Goal: Information Seeking & Learning: Check status

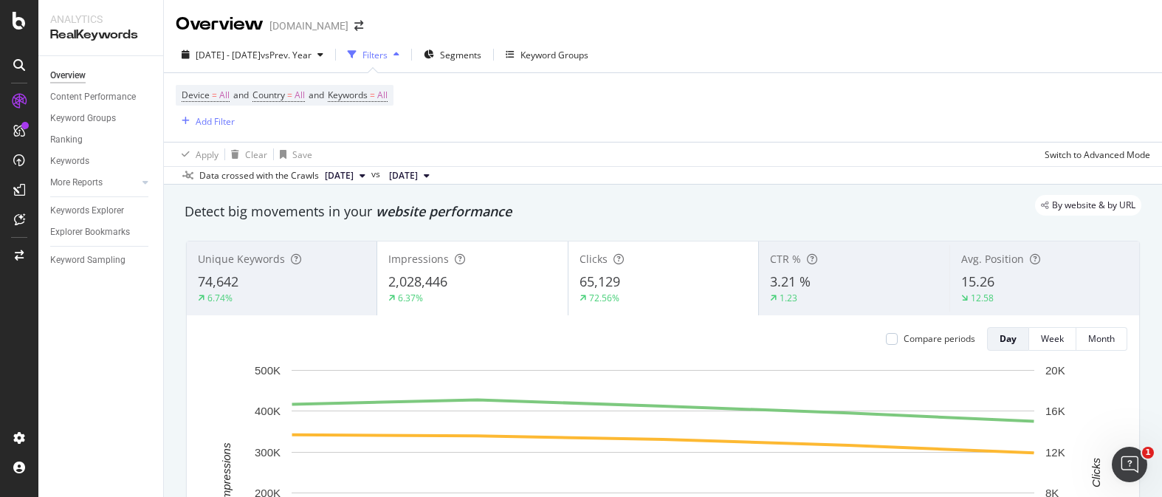
scroll to position [1778, 0]
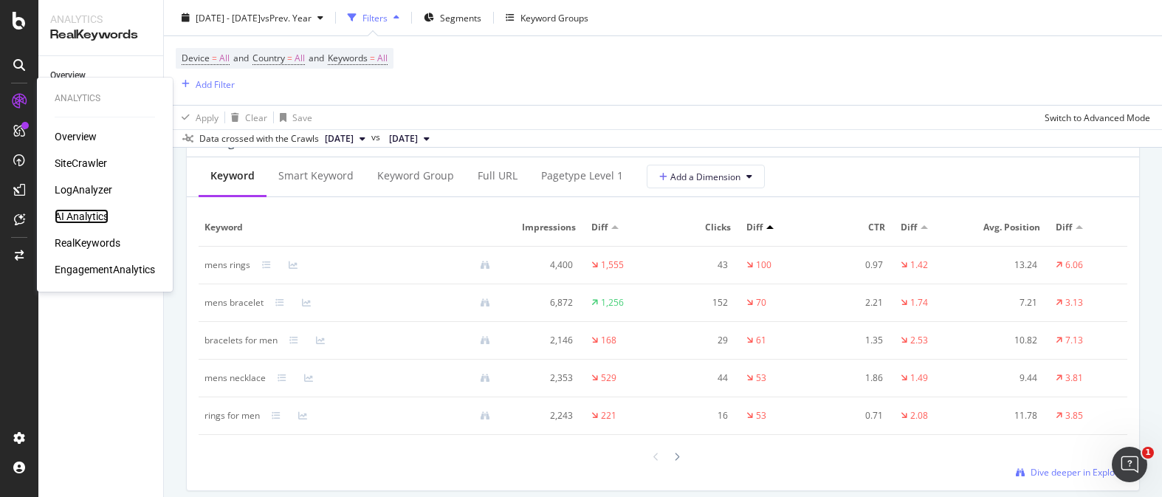
click at [80, 211] on div "AI Analytics" at bounding box center [82, 216] width 54 height 15
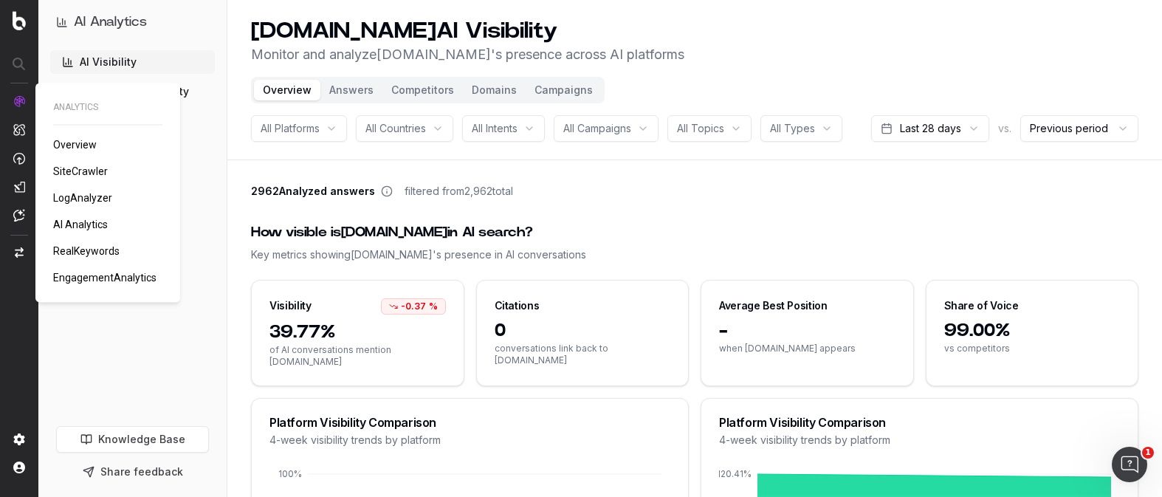
click at [86, 253] on span "RealKeywords" at bounding box center [86, 251] width 66 height 12
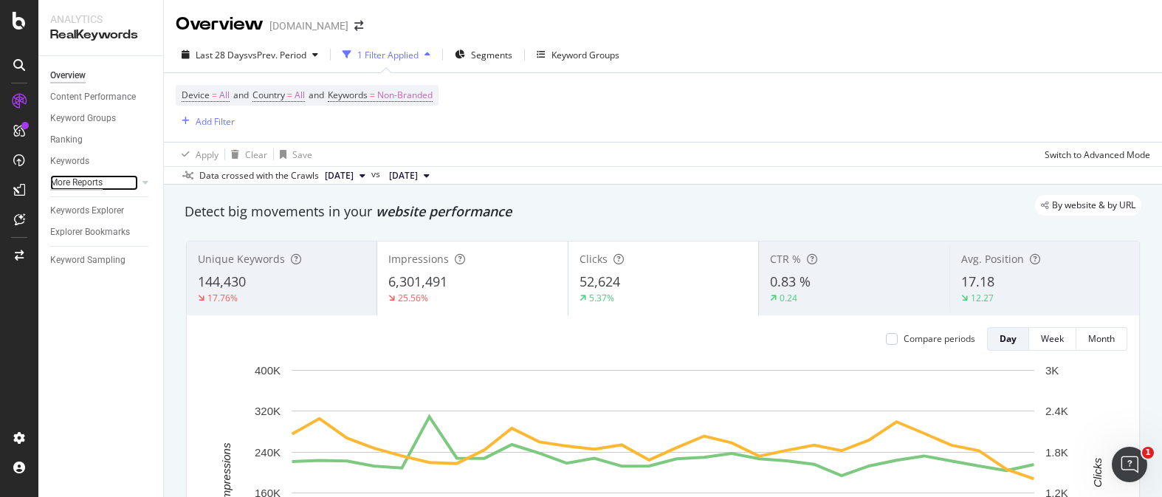
click at [90, 186] on div "More Reports" at bounding box center [76, 183] width 52 height 16
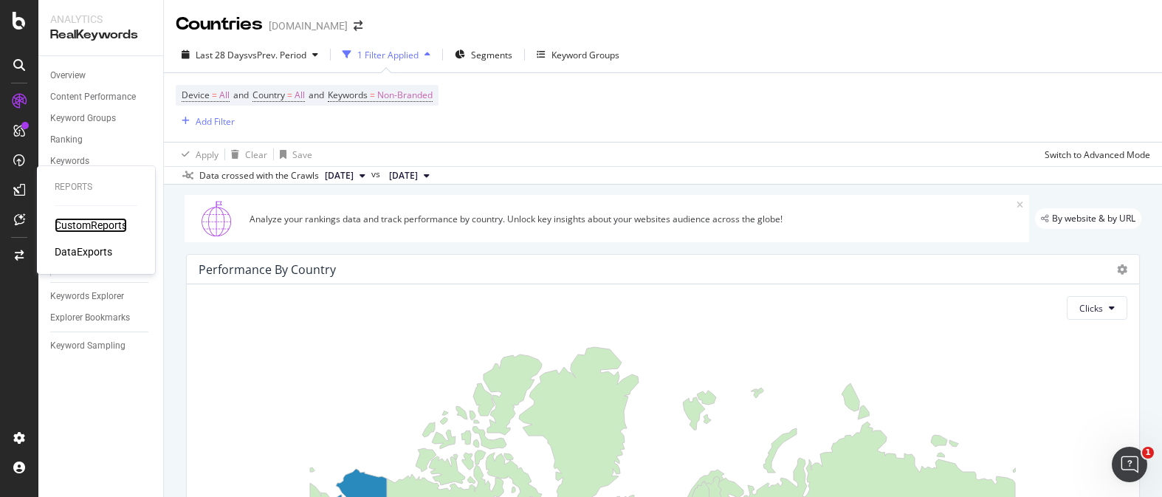
click at [80, 226] on div "CustomReports" at bounding box center [91, 225] width 72 height 15
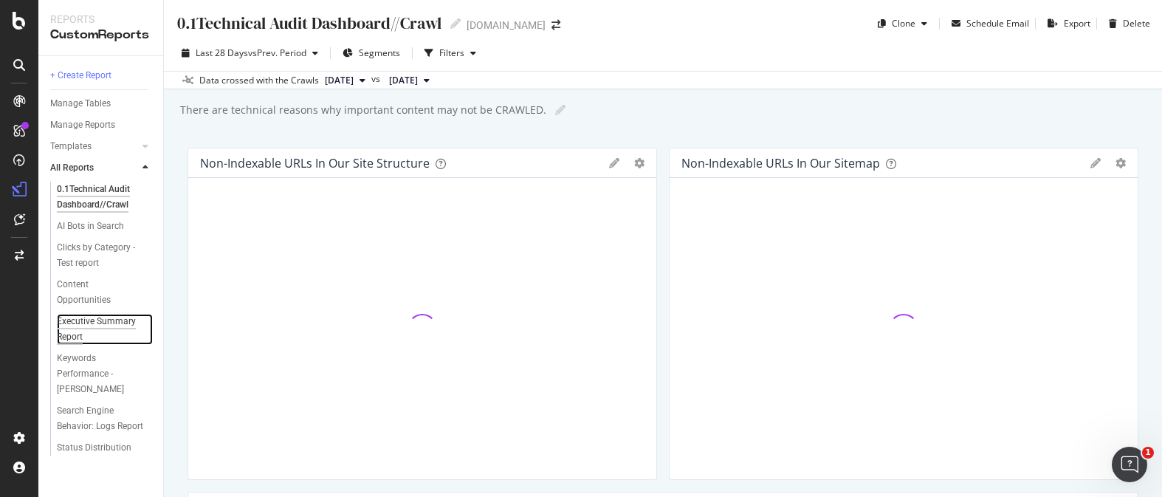
click at [108, 320] on div "Executive Summary Report" at bounding box center [99, 329] width 84 height 31
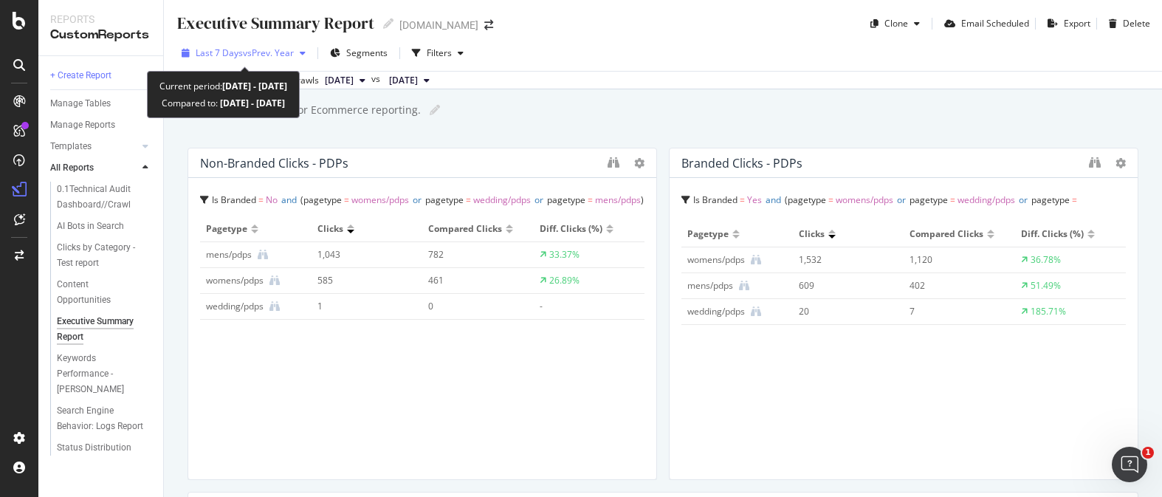
click at [296, 54] on div "button" at bounding box center [303, 53] width 18 height 9
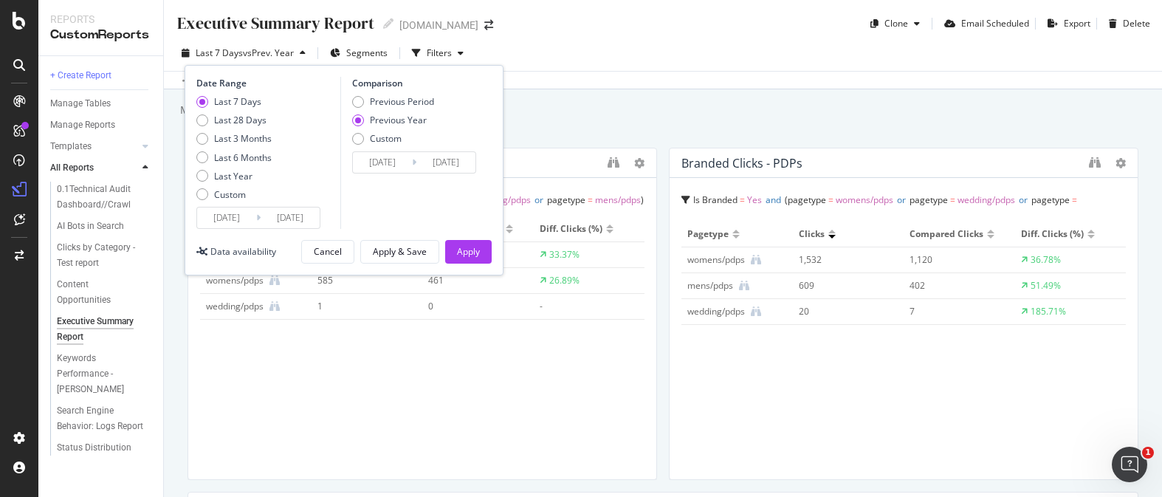
click at [271, 211] on input "[DATE]" at bounding box center [290, 217] width 59 height 21
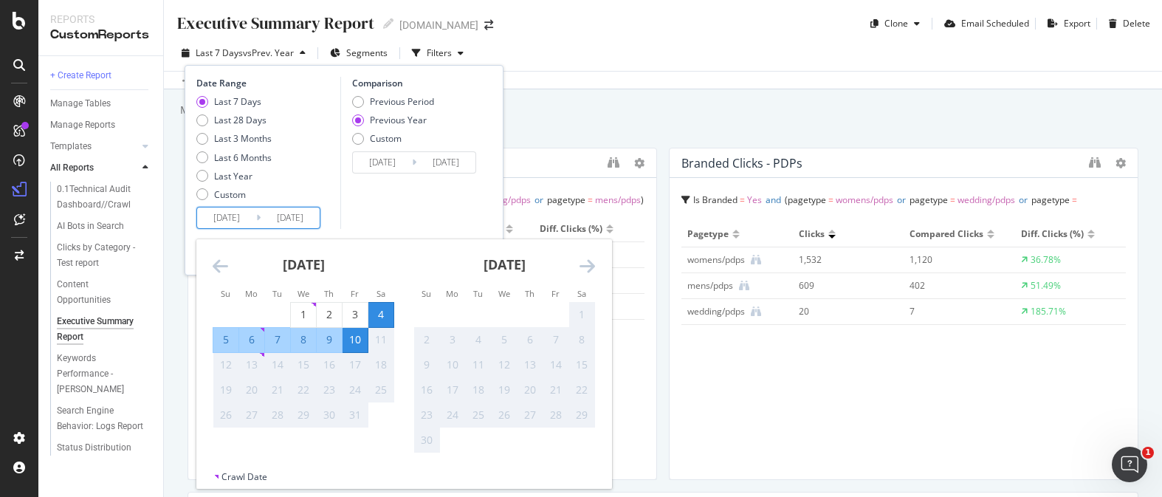
click at [378, 335] on div "11" at bounding box center [380, 339] width 25 height 15
drag, startPoint x: 580, startPoint y: 85, endPoint x: 456, endPoint y: 78, distance: 125.0
click at [578, 85] on div "Data crossed with the Crawls [DATE] vs [DATE]" at bounding box center [663, 80] width 998 height 18
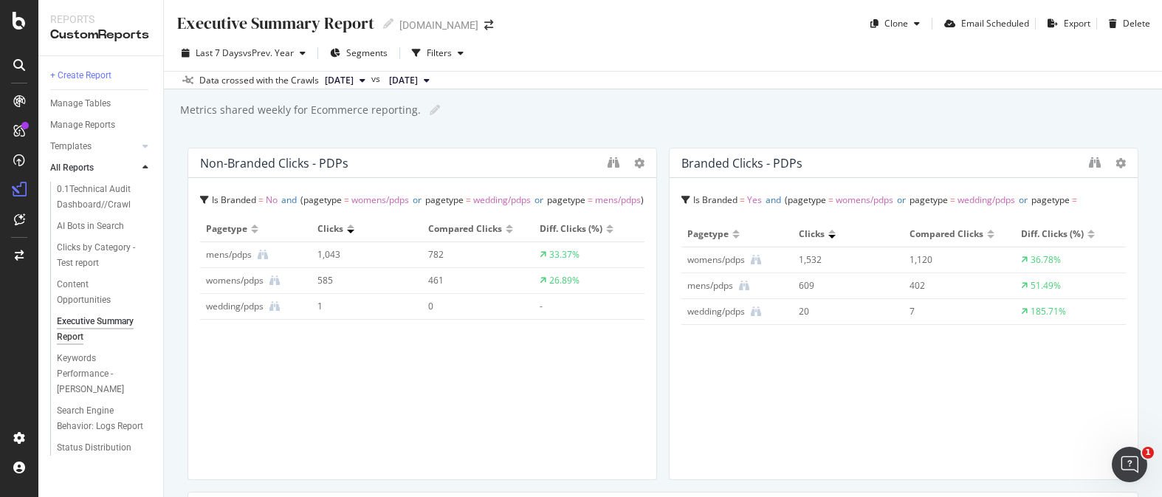
drag, startPoint x: 730, startPoint y: 97, endPoint x: 828, endPoint y: 70, distance: 101.2
click at [806, 81] on div "Data crossed with the Crawls [DATE] vs [DATE]" at bounding box center [663, 80] width 998 height 18
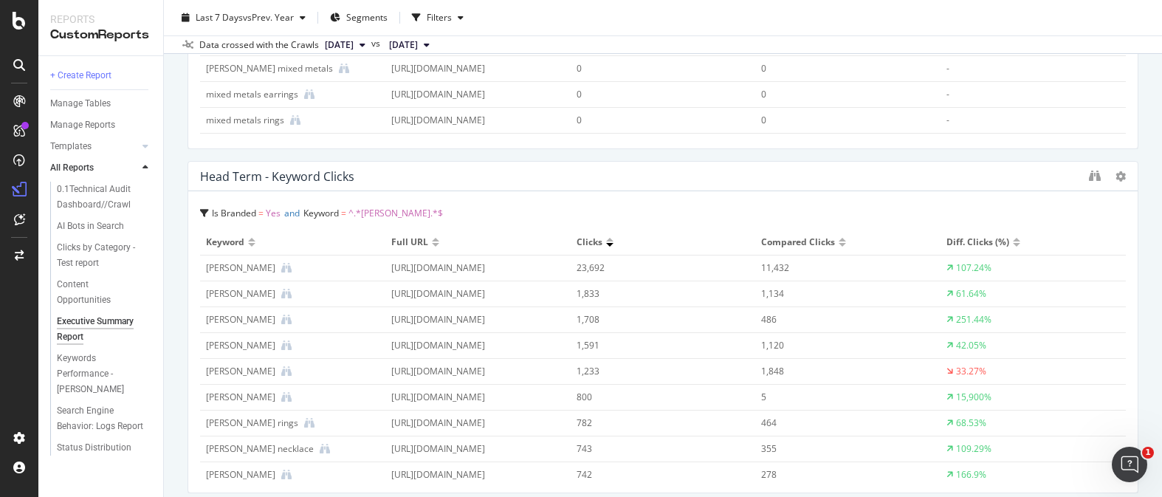
scroll to position [2400, 0]
